Goal: Use online tool/utility: Utilize a website feature to perform a specific function

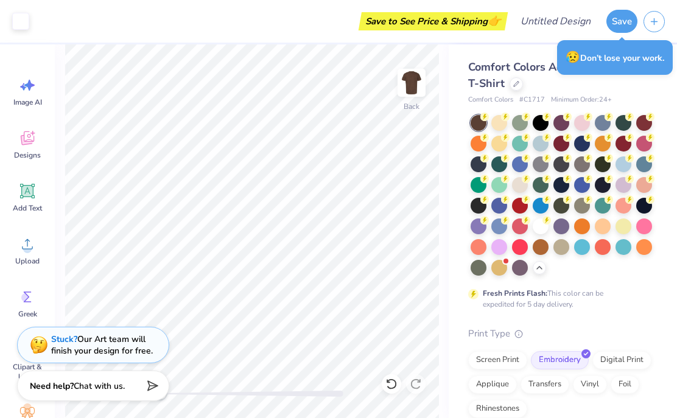
click at [2, 150] on div "Image AI Designs Add Text Upload Greek Clipart & logos Decorate" at bounding box center [27, 231] width 55 height 374
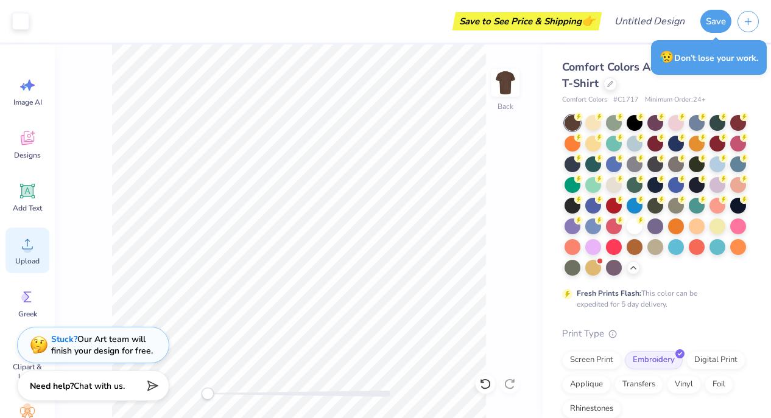
click at [37, 243] on div "Upload" at bounding box center [27, 251] width 44 height 46
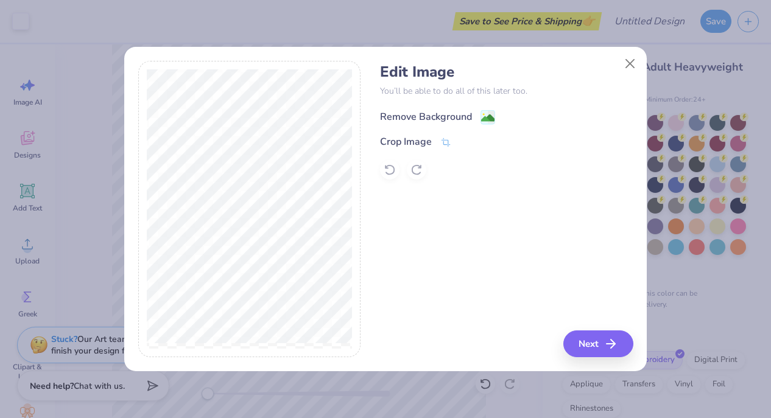
click at [423, 113] on div "Remove Background" at bounding box center [426, 117] width 92 height 15
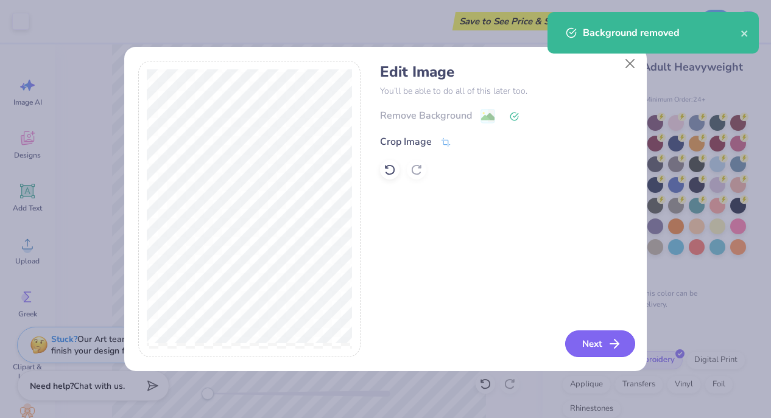
click at [603, 345] on button "Next" at bounding box center [600, 344] width 70 height 27
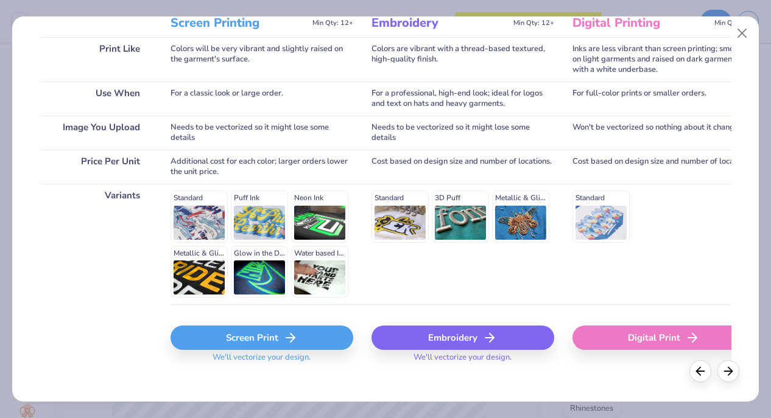
scroll to position [189, 0]
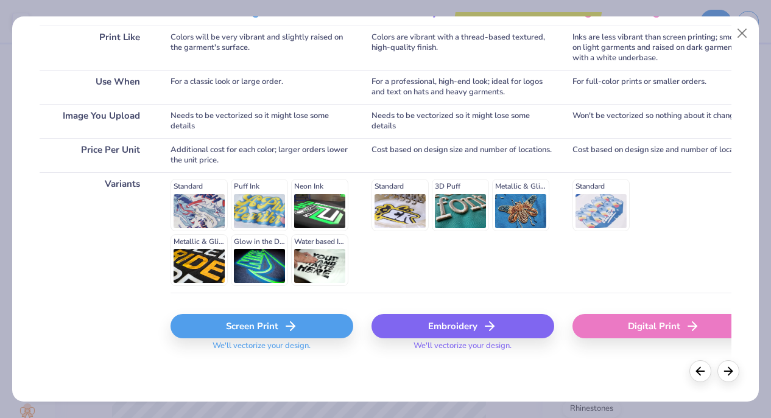
click at [459, 320] on div "Embroidery" at bounding box center [462, 326] width 183 height 24
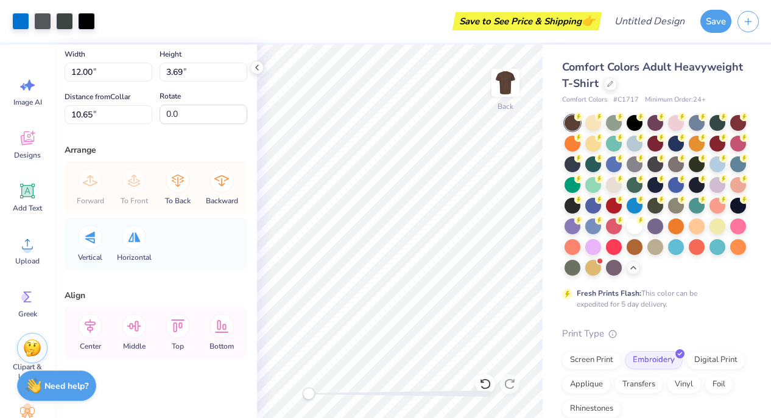
scroll to position [56, 0]
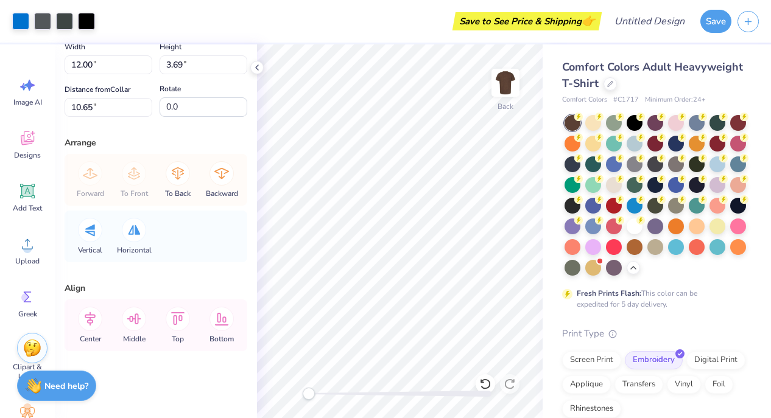
type input "8.80"
type input "2.71"
type input "3.00"
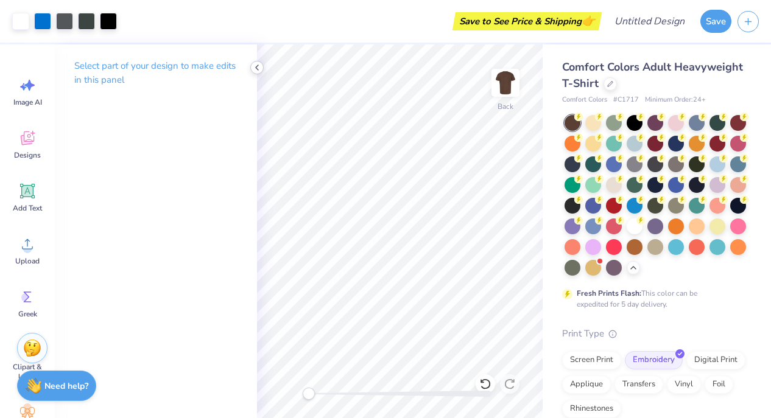
click at [255, 66] on icon at bounding box center [257, 68] width 10 height 10
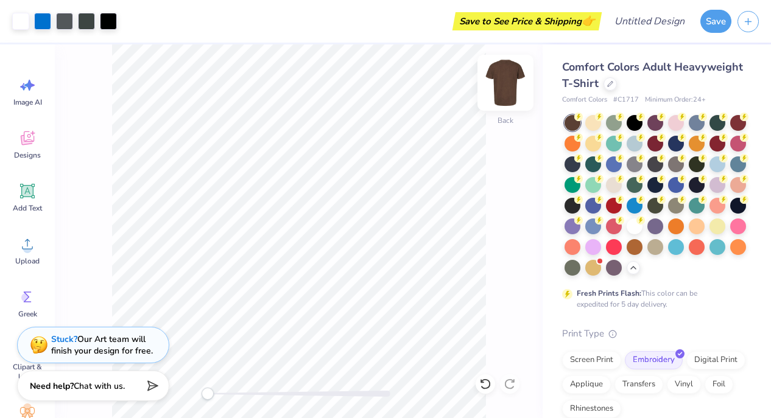
click at [503, 88] on img at bounding box center [505, 82] width 49 height 49
click at [508, 88] on img at bounding box center [505, 82] width 49 height 49
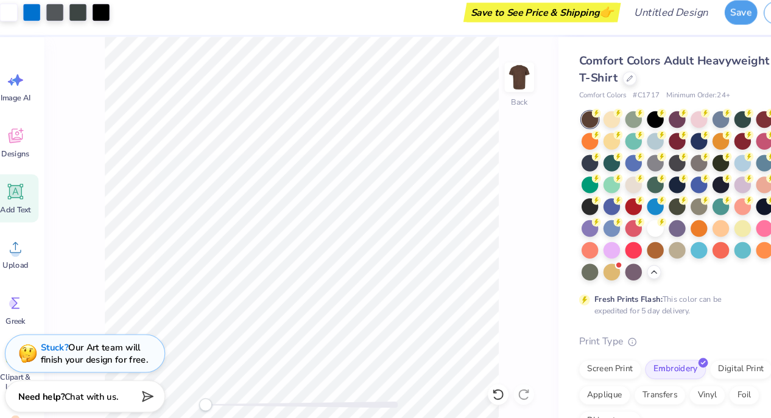
click at [32, 206] on span "Add Text" at bounding box center [27, 208] width 29 height 10
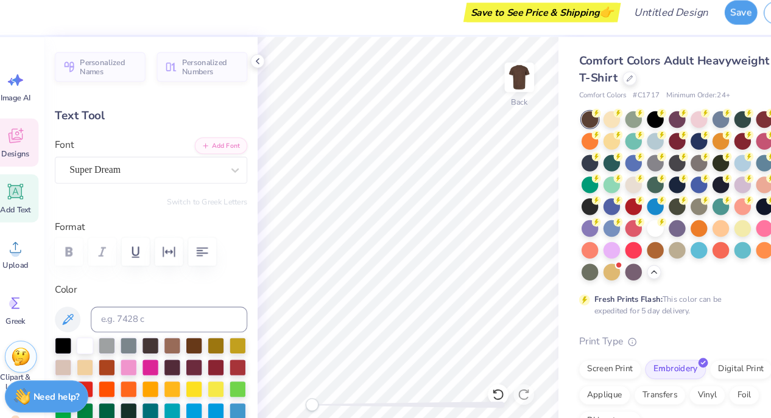
click at [32, 150] on span "Designs" at bounding box center [27, 155] width 27 height 10
click at [33, 256] on span "Upload" at bounding box center [27, 261] width 24 height 10
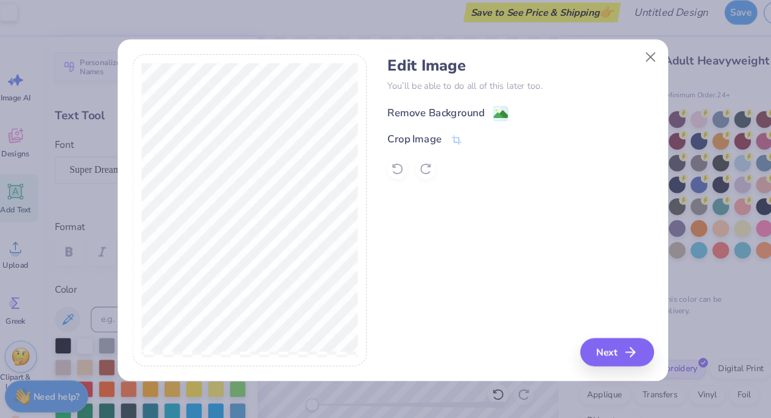
click at [421, 110] on div "Remove Background" at bounding box center [426, 117] width 92 height 15
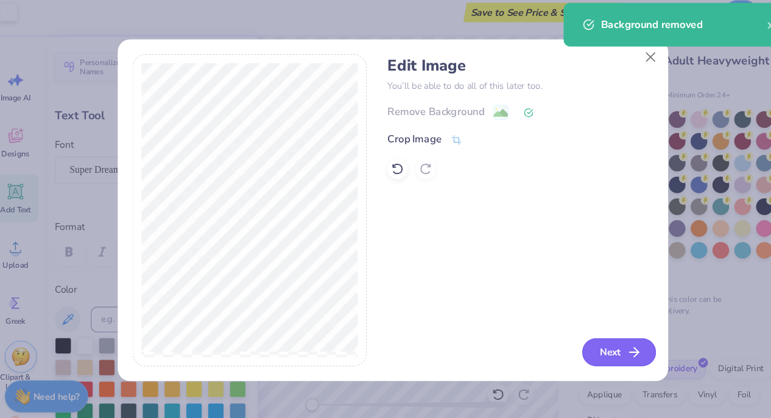
click at [599, 340] on button "Next" at bounding box center [600, 344] width 70 height 27
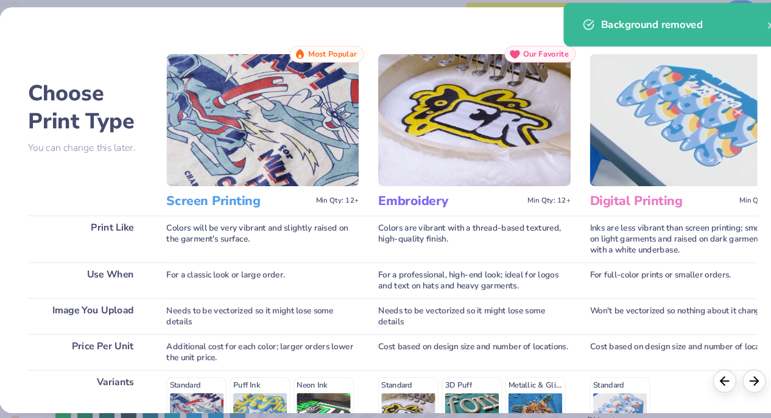
scroll to position [189, 0]
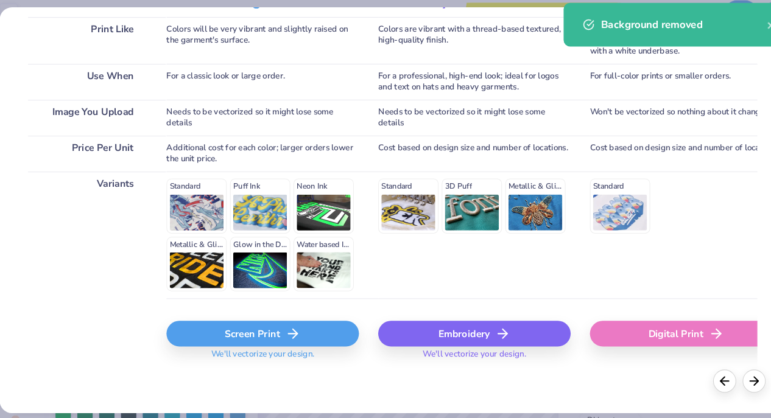
click at [432, 324] on div "Embroidery" at bounding box center [462, 326] width 183 height 24
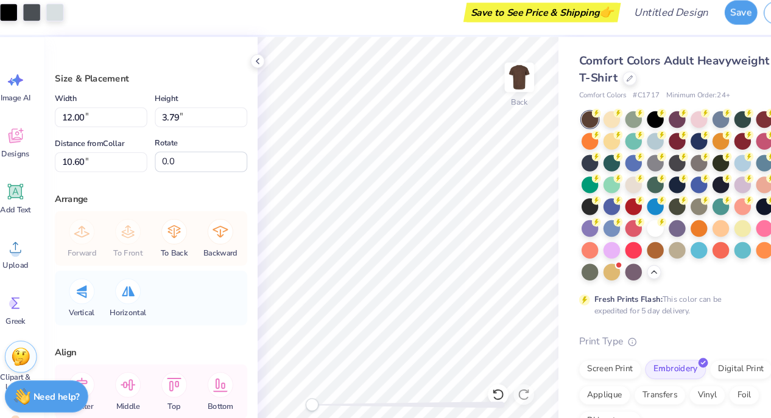
type input "10.23"
type input "3.24"
type input "10.01"
type input "3.17"
type input "3.87"
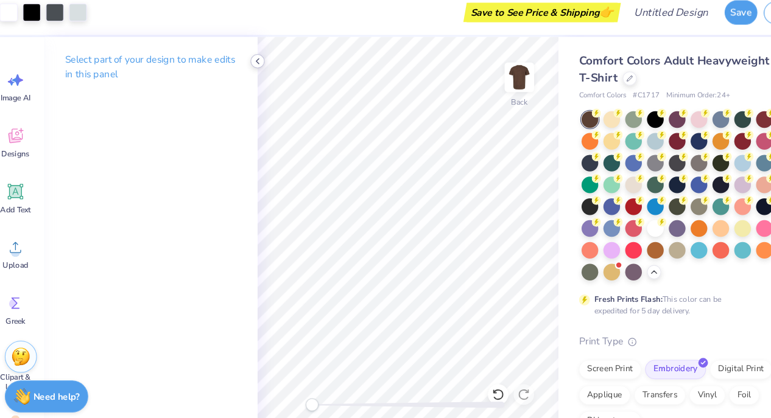
click at [256, 72] on icon at bounding box center [257, 68] width 10 height 10
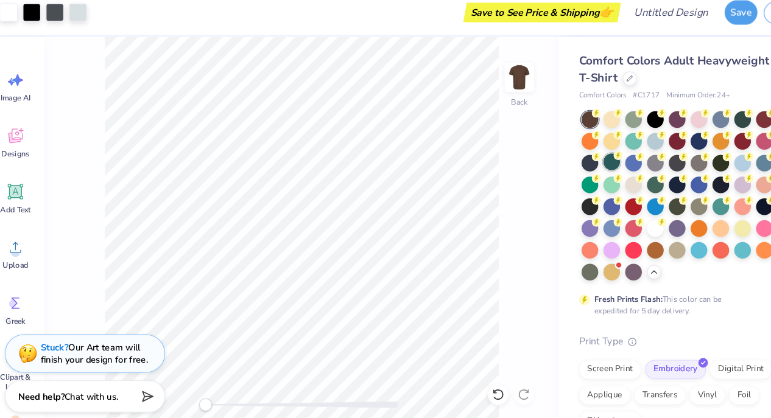
click at [589, 171] on div at bounding box center [593, 163] width 16 height 16
click at [719, 139] on icon at bounding box center [723, 136] width 9 height 9
click at [717, 124] on div at bounding box center [717, 122] width 16 height 16
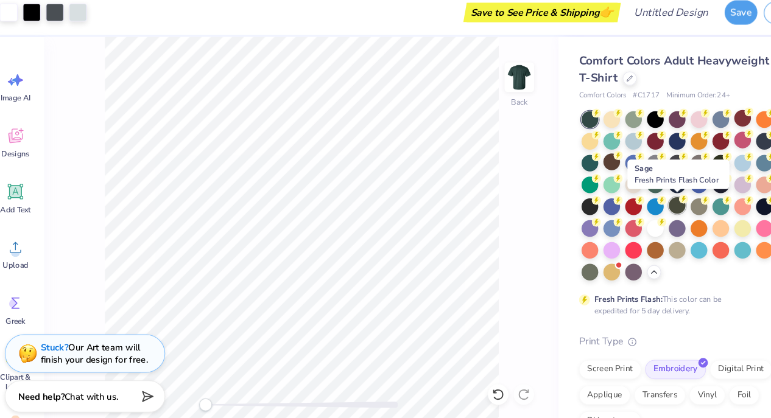
click at [657, 208] on div at bounding box center [655, 205] width 16 height 16
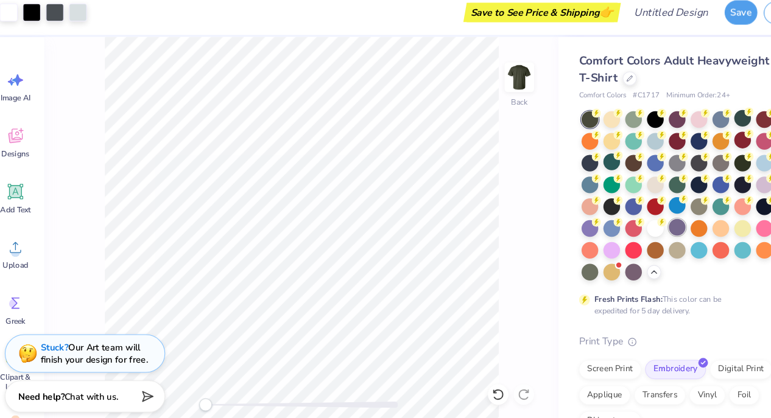
click at [656, 228] on div at bounding box center [655, 225] width 16 height 16
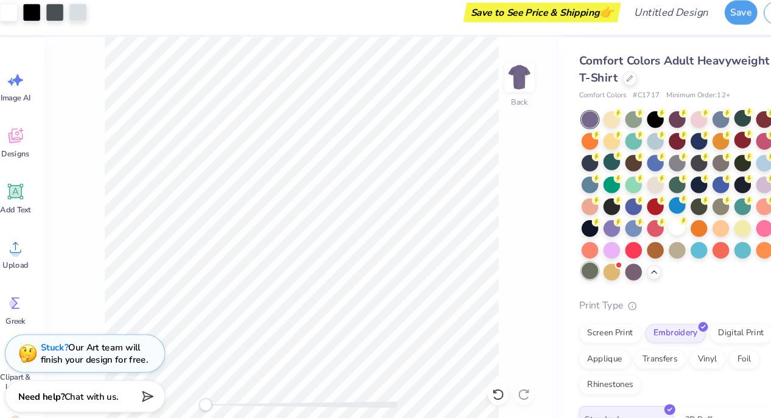
click at [564, 265] on div at bounding box center [572, 267] width 16 height 16
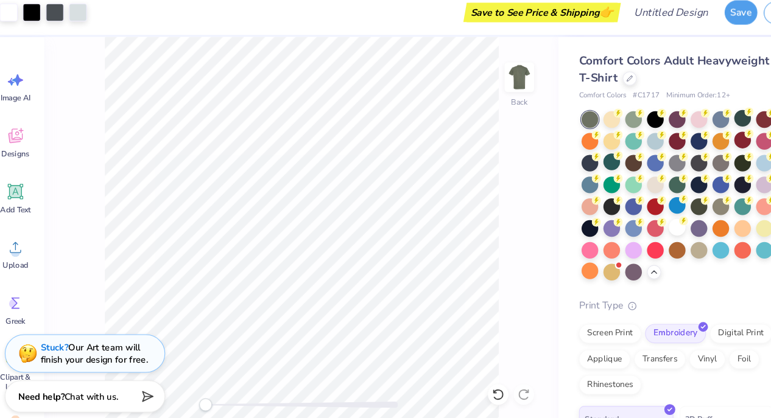
click at [575, 248] on div at bounding box center [572, 247] width 16 height 16
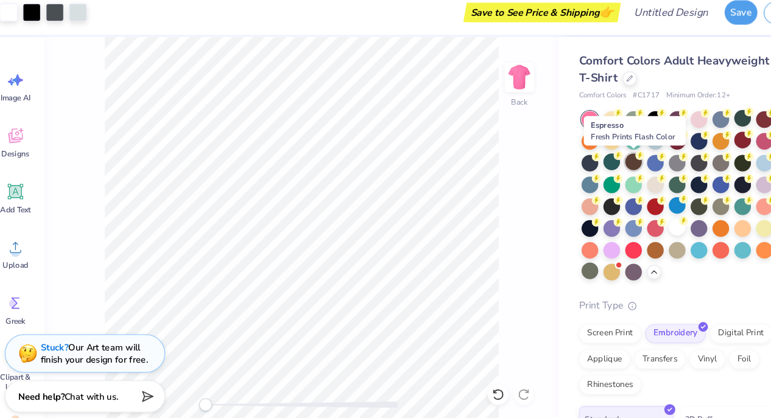
click at [610, 164] on div at bounding box center [614, 163] width 16 height 16
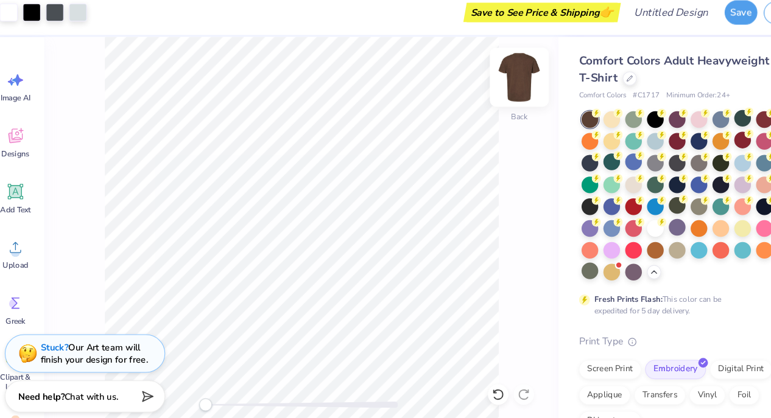
click at [504, 86] on img at bounding box center [505, 82] width 49 height 49
click at [507, 93] on img at bounding box center [505, 82] width 49 height 49
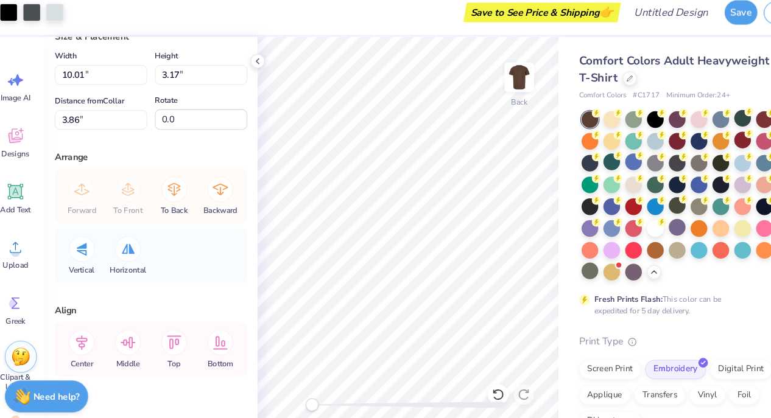
scroll to position [56, 0]
